Goal: Task Accomplishment & Management: Manage account settings

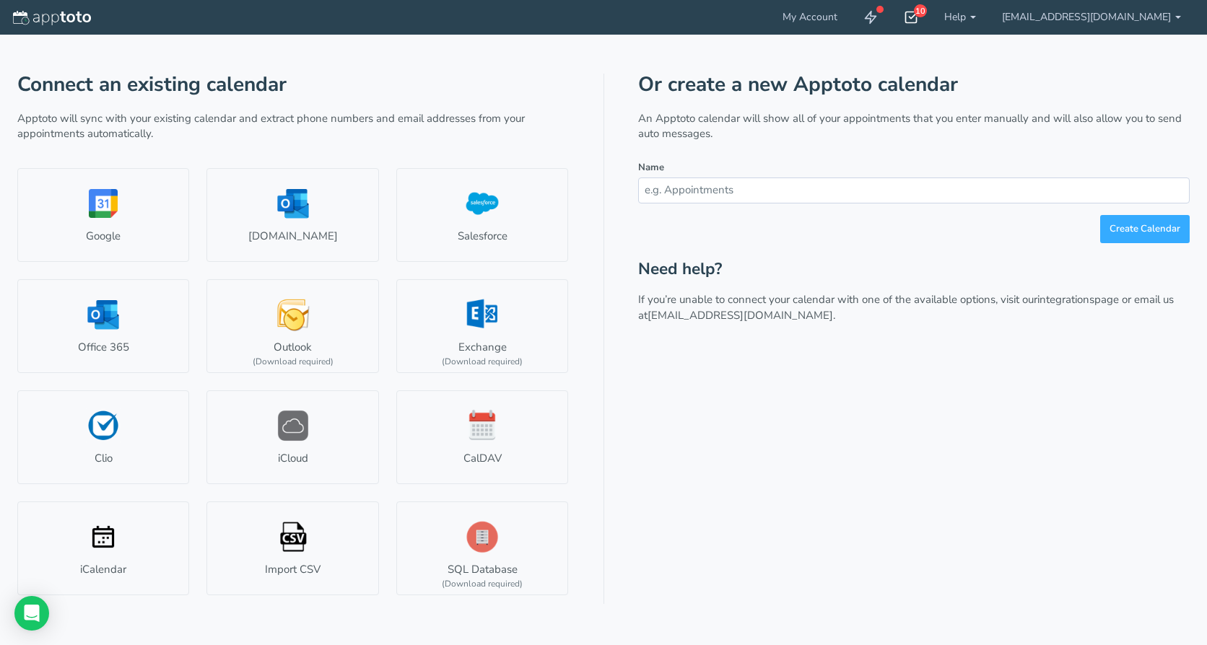
click at [917, 22] on use at bounding box center [912, 17] width 12 height 11
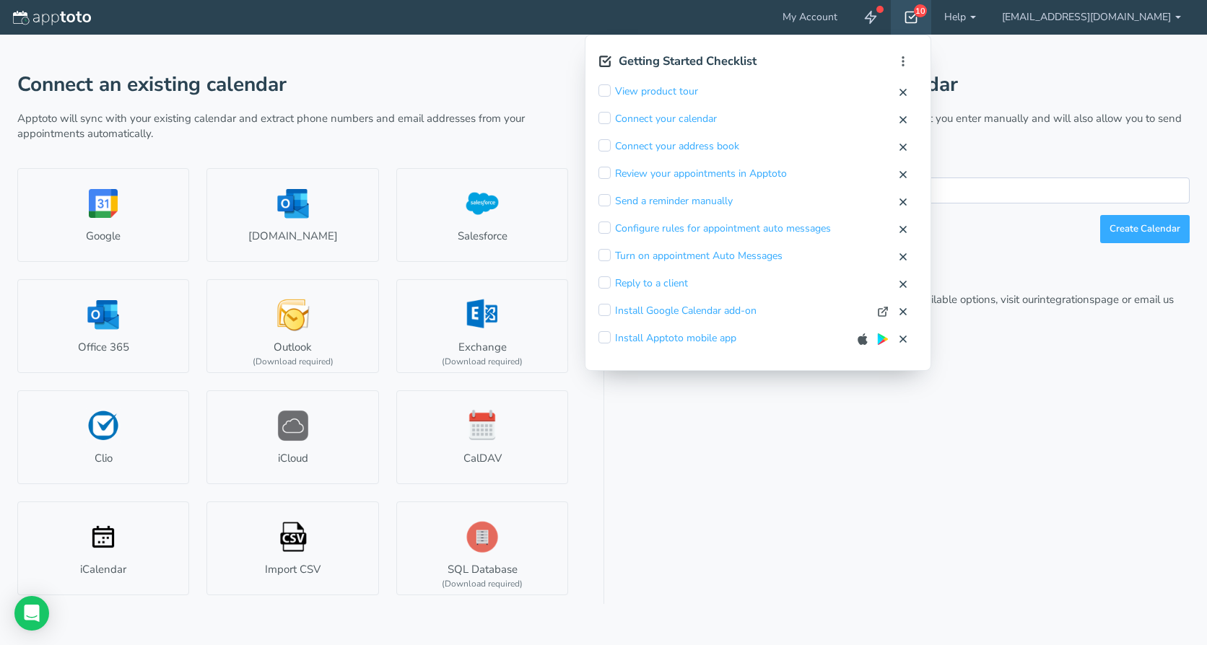
click at [917, 22] on use at bounding box center [912, 17] width 12 height 11
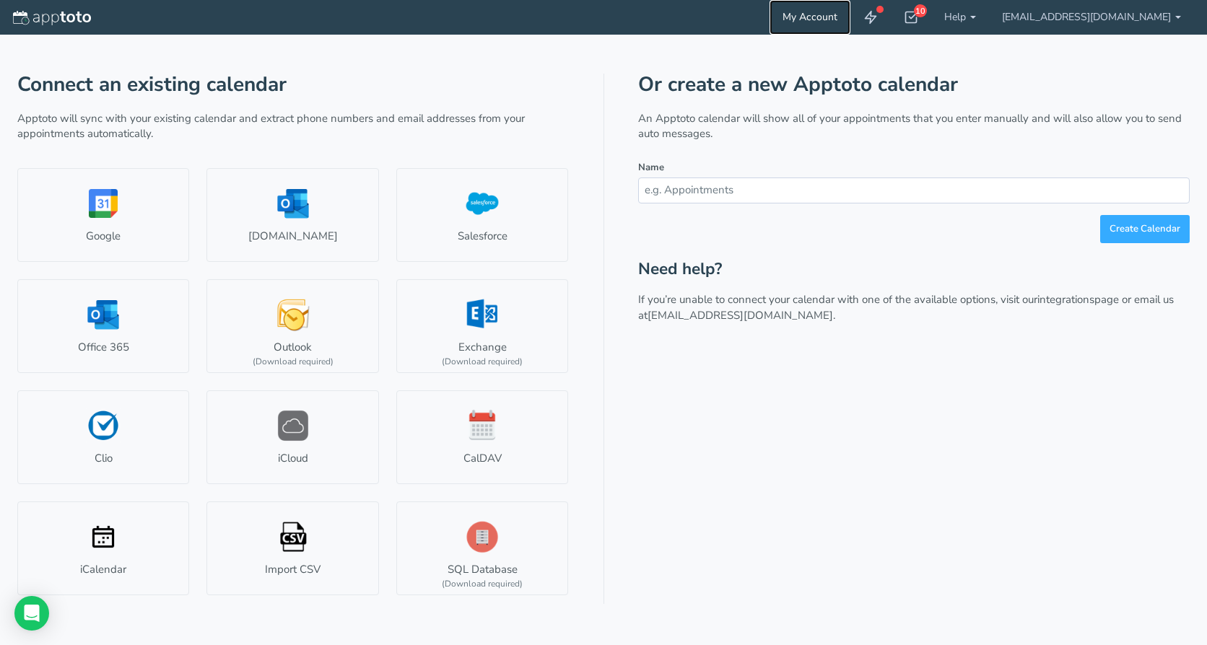
click at [827, 14] on link "My Account" at bounding box center [809, 17] width 81 height 35
click at [1086, 22] on link "[EMAIL_ADDRESS][DOMAIN_NAME]" at bounding box center [1091, 17] width 205 height 35
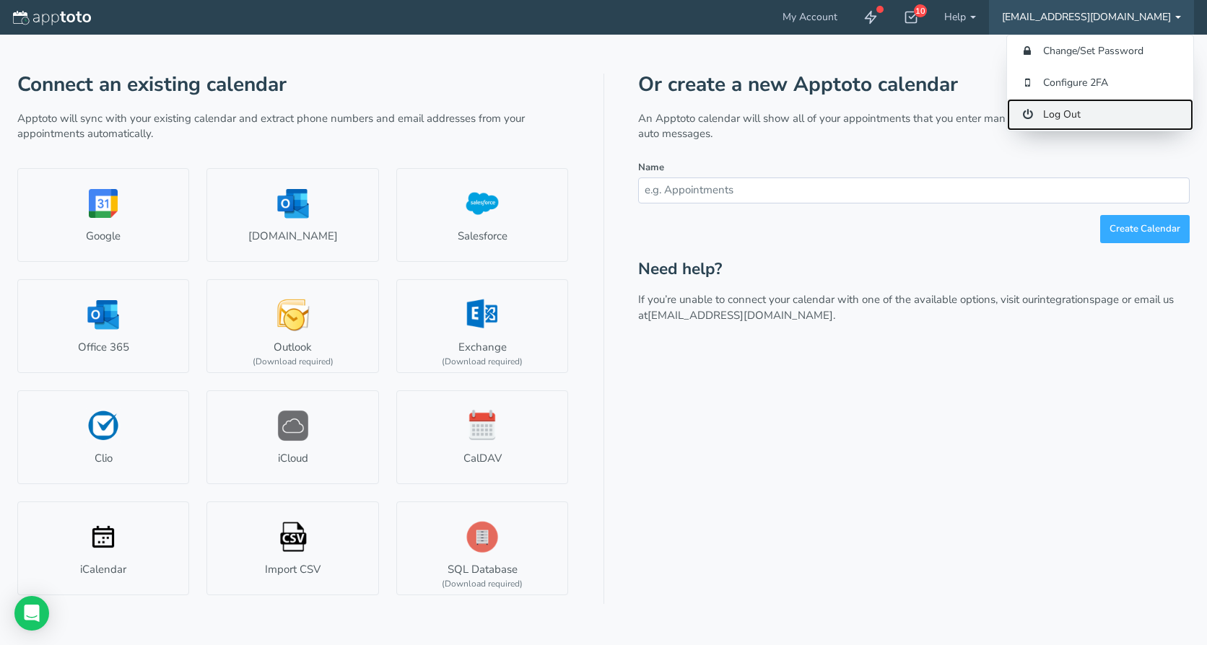
click at [1064, 118] on link "Log Out" at bounding box center [1100, 115] width 186 height 32
